Goal: Information Seeking & Learning: Learn about a topic

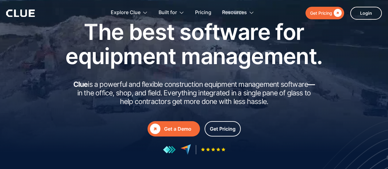
scroll to position [31, 0]
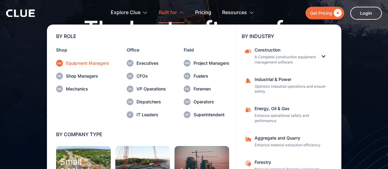
click at [68, 60] on link "Equipment Managers" at bounding box center [82, 63] width 53 height 7
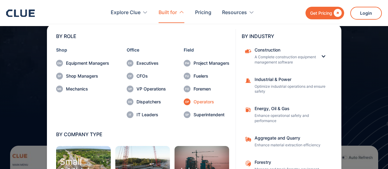
click at [193, 103] on div "Operators" at bounding box center [211, 102] width 36 height 4
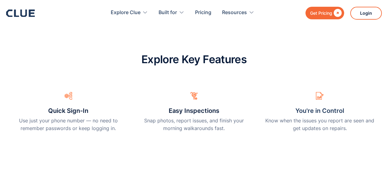
scroll to position [184, 0]
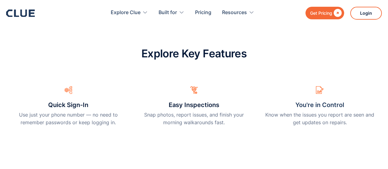
click at [203, 104] on h3 "Easy Inspections" at bounding box center [193, 104] width 51 height 9
click at [188, 117] on p "Snap photos, report issues, and finish your morning walkarounds fast." at bounding box center [194, 118] width 110 height 15
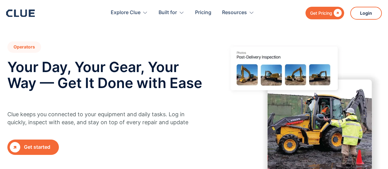
scroll to position [0, 0]
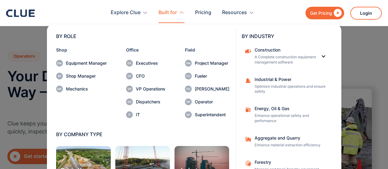
click at [198, 59] on div "Field Project Manager Fueler Foreman Operator Superintendent" at bounding box center [207, 83] width 44 height 70
click at [208, 62] on div "Project Manager" at bounding box center [212, 63] width 35 height 4
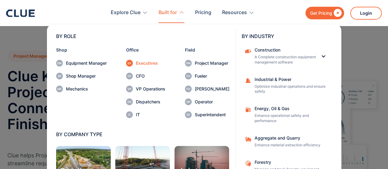
click at [139, 61] on div "Executives" at bounding box center [150, 63] width 29 height 4
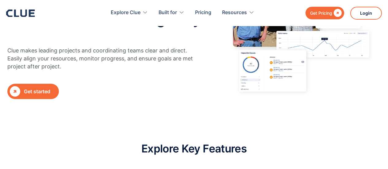
scroll to position [92, 0]
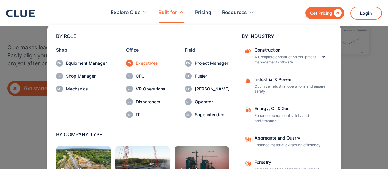
click at [140, 62] on div "Executives" at bounding box center [150, 63] width 29 height 4
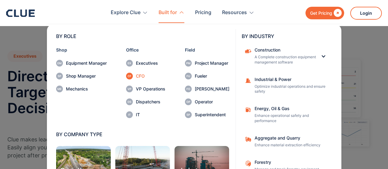
click at [137, 75] on div "CFO" at bounding box center [150, 76] width 29 height 4
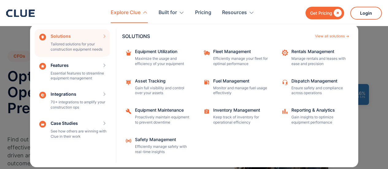
click at [136, 12] on div "Explore Clue" at bounding box center [126, 12] width 30 height 19
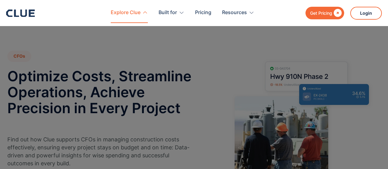
click at [141, 9] on div "Explore Clue" at bounding box center [129, 12] width 37 height 19
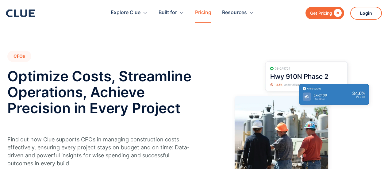
click at [196, 14] on link "Pricing" at bounding box center [203, 12] width 16 height 19
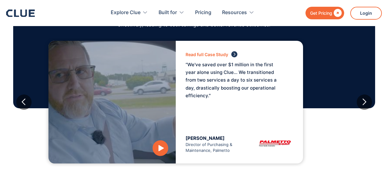
scroll to position [582, 0]
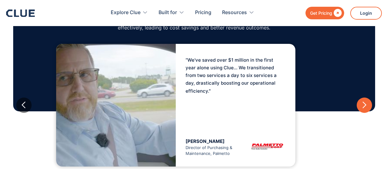
click at [366, 105] on div "next slide" at bounding box center [364, 105] width 8 height 8
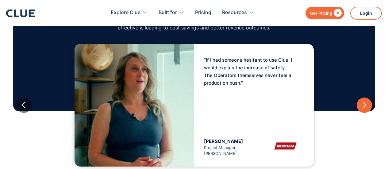
click at [366, 105] on div "next slide" at bounding box center [364, 105] width 8 height 8
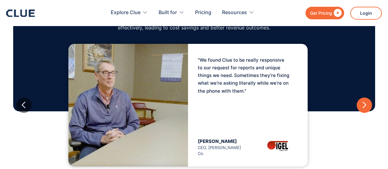
click at [365, 105] on div "next slide" at bounding box center [364, 105] width 8 height 8
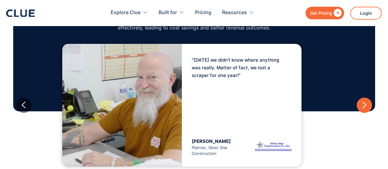
click at [365, 105] on div "next slide" at bounding box center [364, 105] width 8 height 8
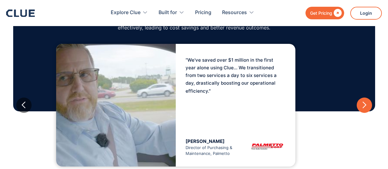
click at [365, 105] on div "next slide" at bounding box center [364, 105] width 8 height 8
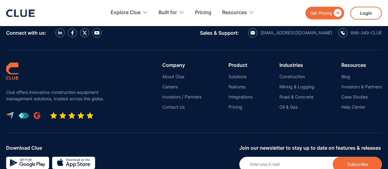
scroll to position [766, 0]
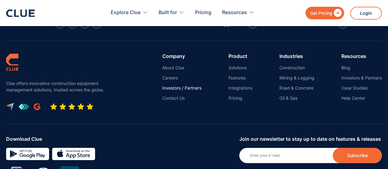
click at [183, 87] on link "Investors / Partners" at bounding box center [181, 88] width 39 height 6
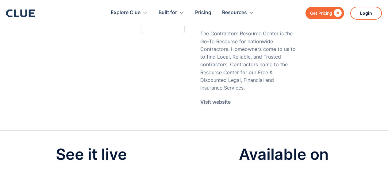
scroll to position [1317, 0]
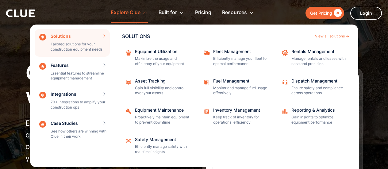
click at [59, 39] on div "Solutions Tailored solutions for your construction equipment needs SOLUTIONS Vi…" at bounding box center [72, 43] width 75 height 28
click at [62, 47] on div "Solutions Tailored solutions for your construction equipment needs SOLUTIONS Vi…" at bounding box center [72, 43] width 75 height 28
click at [71, 43] on div "Solutions Tailored solutions for your construction equipment needs SOLUTIONS Vi…" at bounding box center [72, 43] width 75 height 28
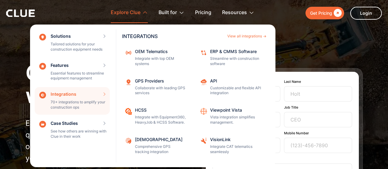
click at [103, 92] on div "Integrations 70+ integrations to amplify your construction ops INTEGRATIONS Vie…" at bounding box center [72, 101] width 75 height 28
click at [102, 93] on div "Integrations 70+ integrations to amplify your construction ops INTEGRATIONS Vie…" at bounding box center [72, 101] width 75 height 28
click at [57, 102] on div "Integrations 70+ integrations to amplify your construction ops INTEGRATIONS Vie…" at bounding box center [72, 101] width 75 height 28
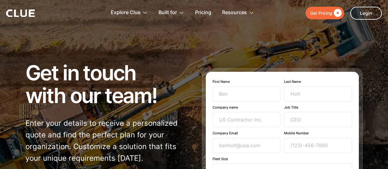
drag, startPoint x: 359, startPoint y: 1, endPoint x: 317, endPoint y: 21, distance: 46.4
click at [317, 21] on div "Explore Clue Solutions Tailored solutions for your construction equipment needs…" at bounding box center [225, 13] width 311 height 20
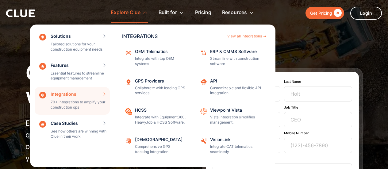
click at [133, 11] on div "Explore Clue" at bounding box center [126, 12] width 30 height 19
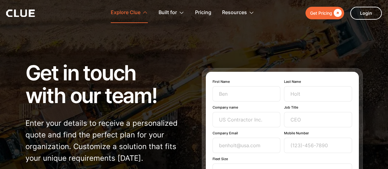
click at [147, 11] on icon at bounding box center [145, 12] width 6 height 6
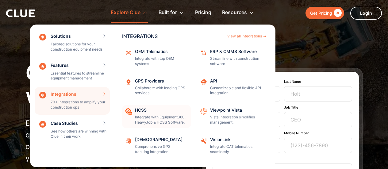
click at [148, 114] on div "HCSS Integrate with Equipment360, HeavyJob & HCSS Software." at bounding box center [161, 116] width 52 height 17
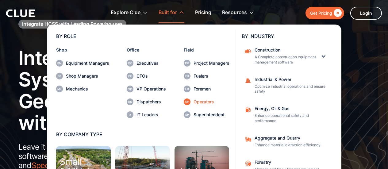
click at [193, 100] on div "Operators" at bounding box center [211, 102] width 36 height 4
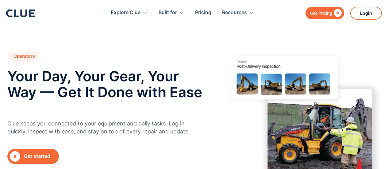
click at [100, 59] on div "Operators Your Day, Your Gear, Your Way — Get It Done with Ease Clue keeps you …" at bounding box center [106, 107] width 198 height 113
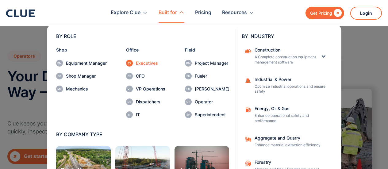
click at [147, 63] on div "Executives" at bounding box center [150, 63] width 29 height 4
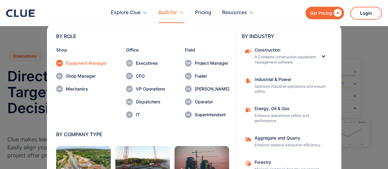
click at [66, 64] on div "Equipment Manager" at bounding box center [86, 63] width 41 height 4
